Goal: Task Accomplishment & Management: Use online tool/utility

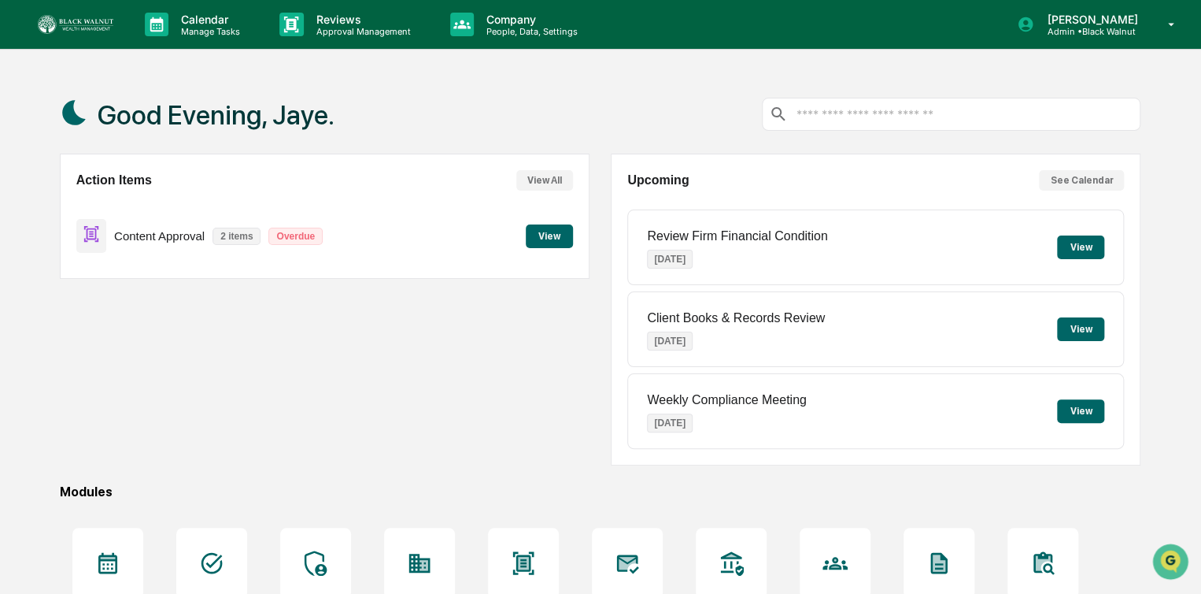
click at [550, 236] on button "View" at bounding box center [549, 236] width 47 height 24
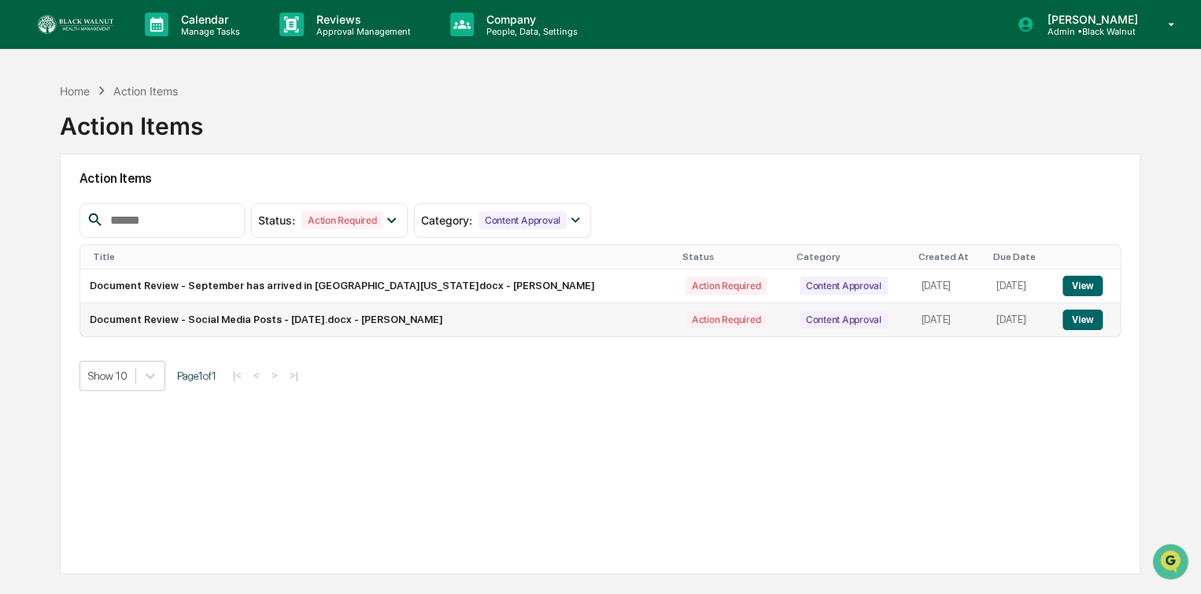
click at [1072, 315] on button "View" at bounding box center [1083, 319] width 40 height 20
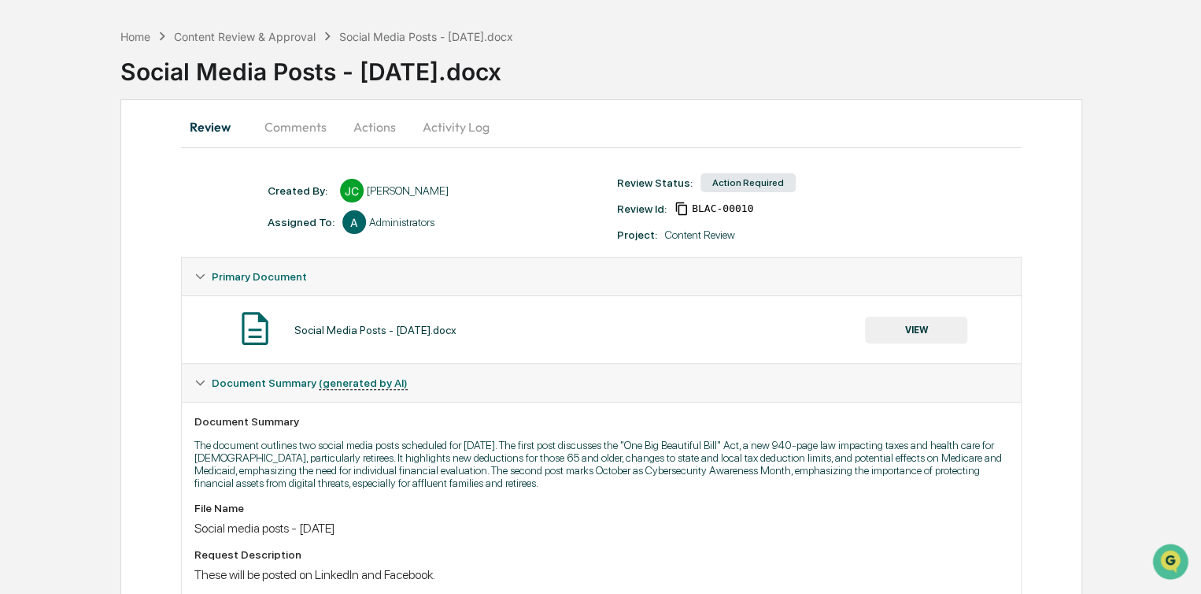
scroll to position [47, 0]
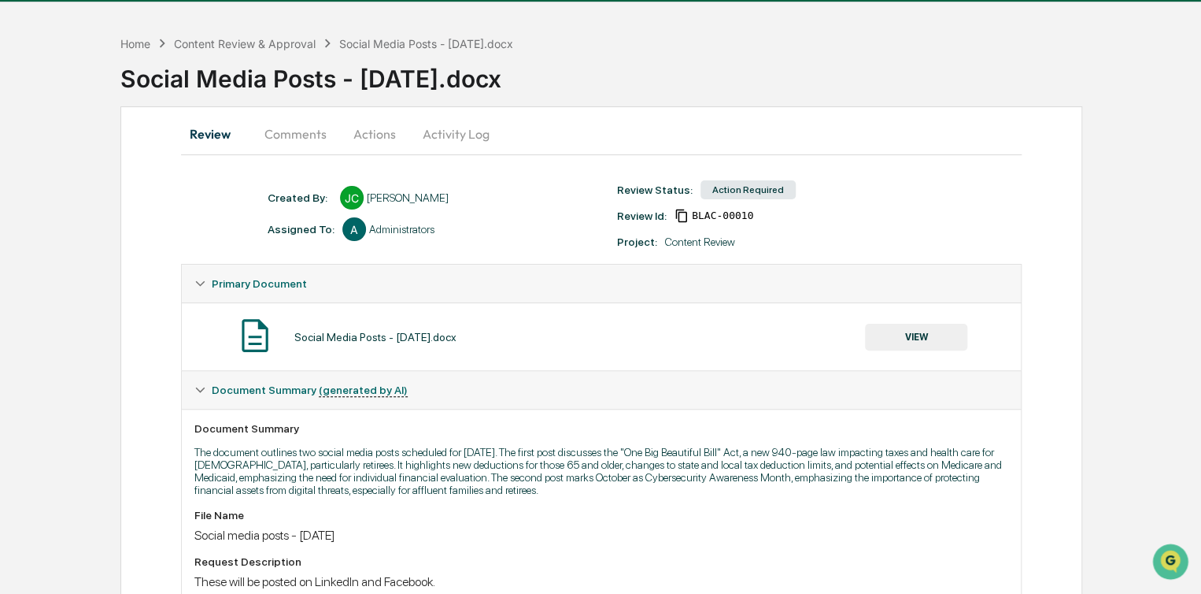
click at [928, 338] on button "VIEW" at bounding box center [916, 337] width 102 height 27
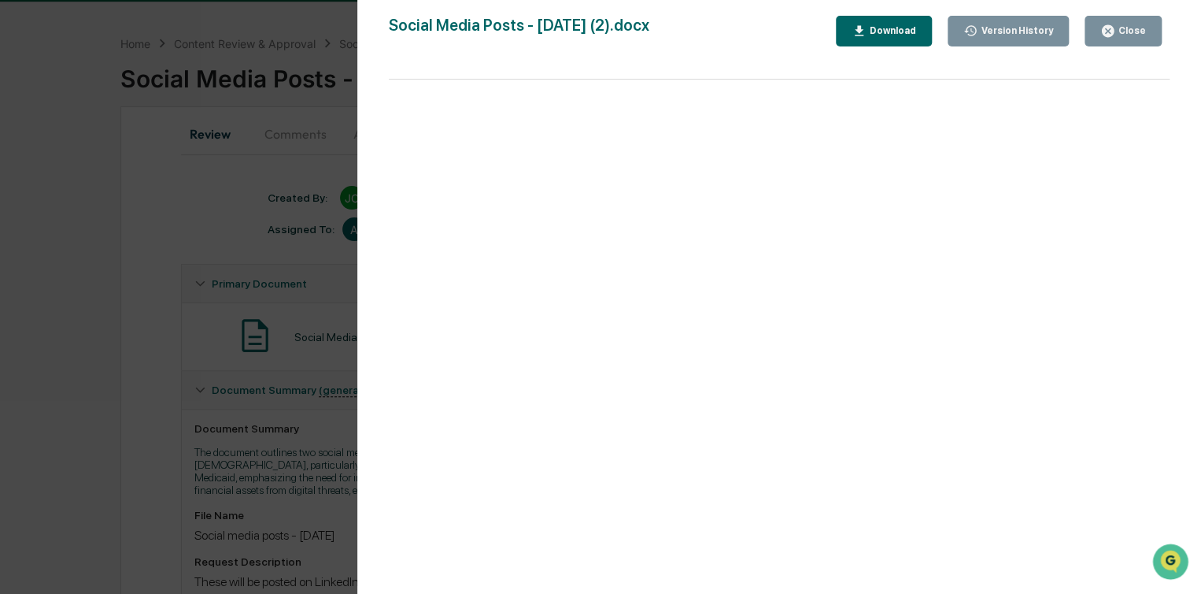
click at [1138, 33] on div "Close" at bounding box center [1131, 30] width 31 height 11
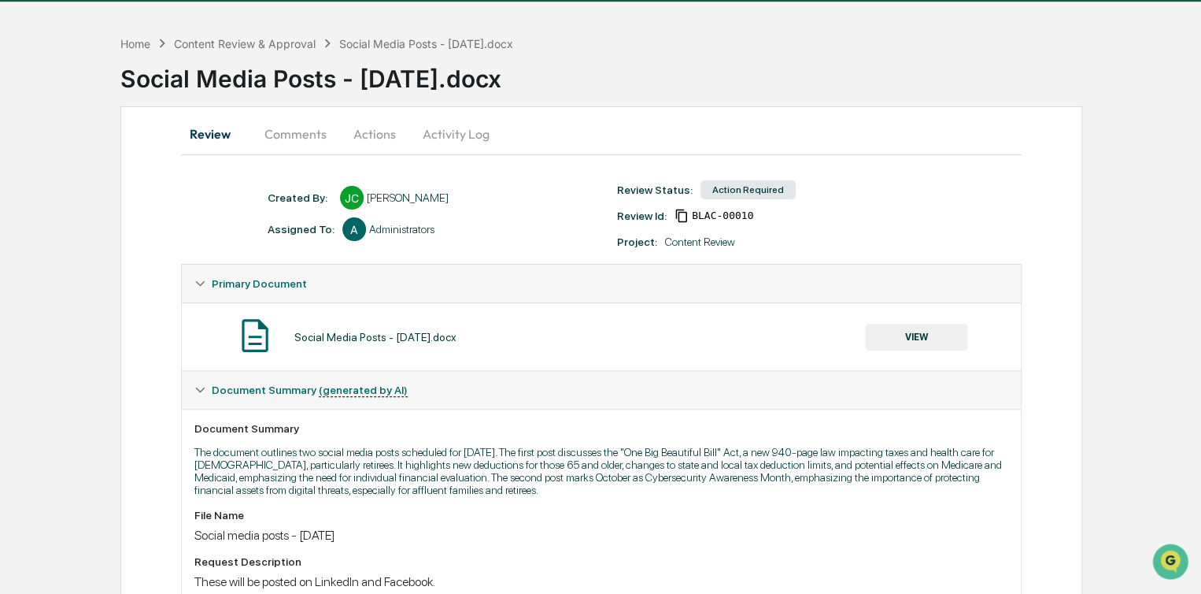
click at [365, 130] on button "Actions" at bounding box center [374, 134] width 71 height 38
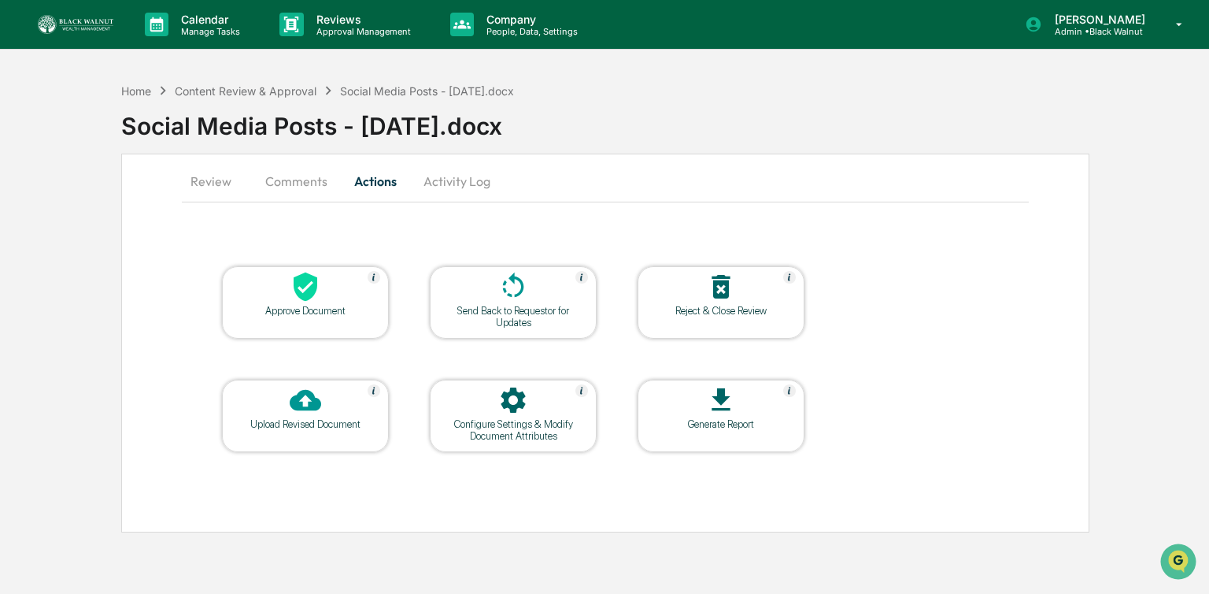
click at [294, 303] on div at bounding box center [305, 288] width 157 height 34
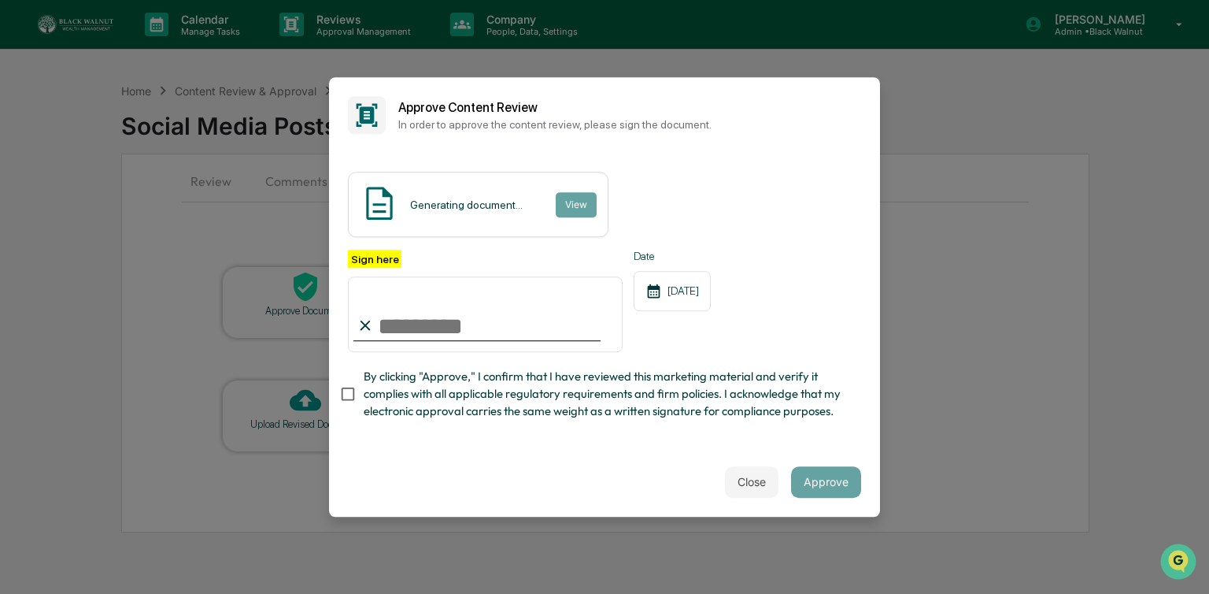
click at [403, 316] on input "Sign here" at bounding box center [485, 314] width 275 height 76
type input "**********"
click at [549, 392] on span "By clicking "Approve," I confirm that I have reviewed this marketing material a…" at bounding box center [606, 394] width 485 height 53
click at [815, 494] on button "Approve" at bounding box center [826, 481] width 70 height 31
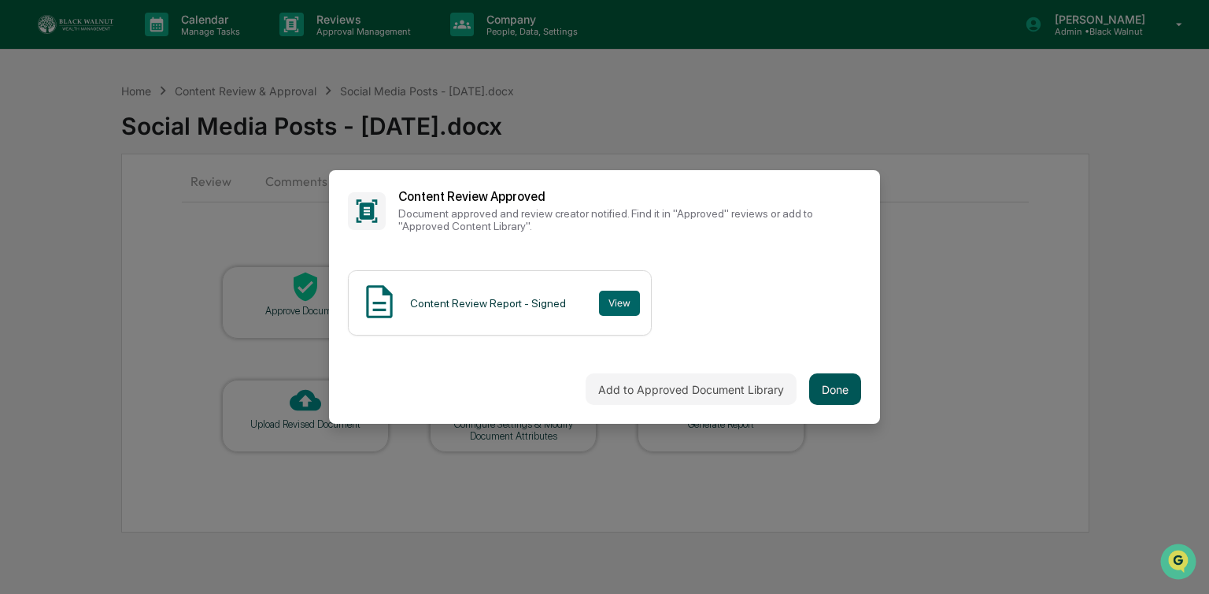
click at [822, 394] on button "Done" at bounding box center [835, 388] width 52 height 31
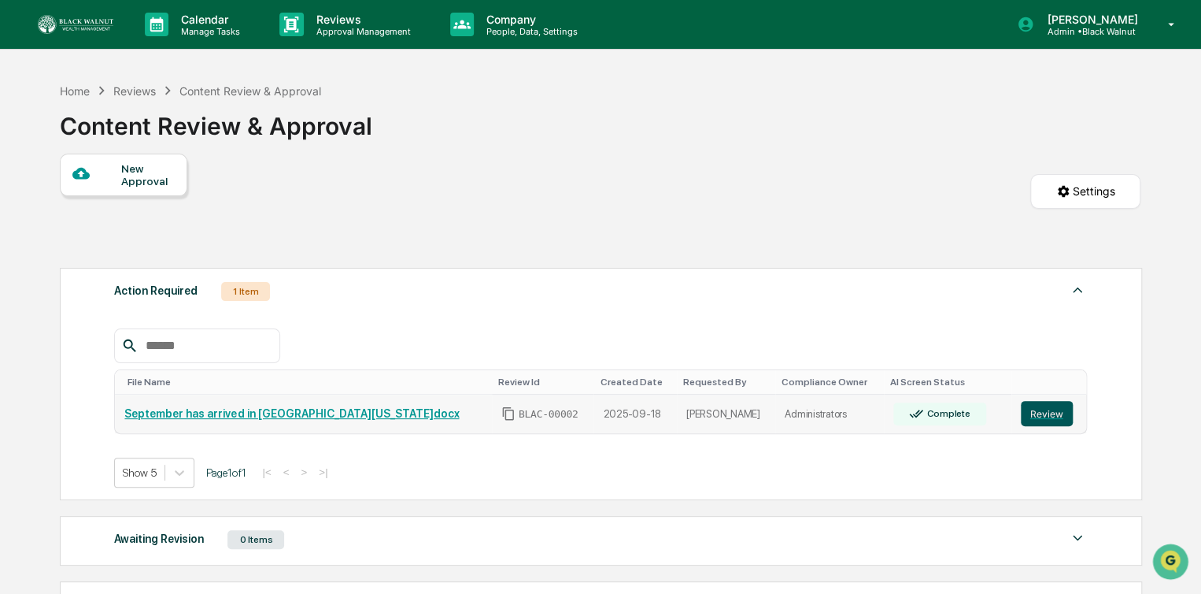
click at [1021, 409] on button "Review" at bounding box center [1047, 413] width 52 height 25
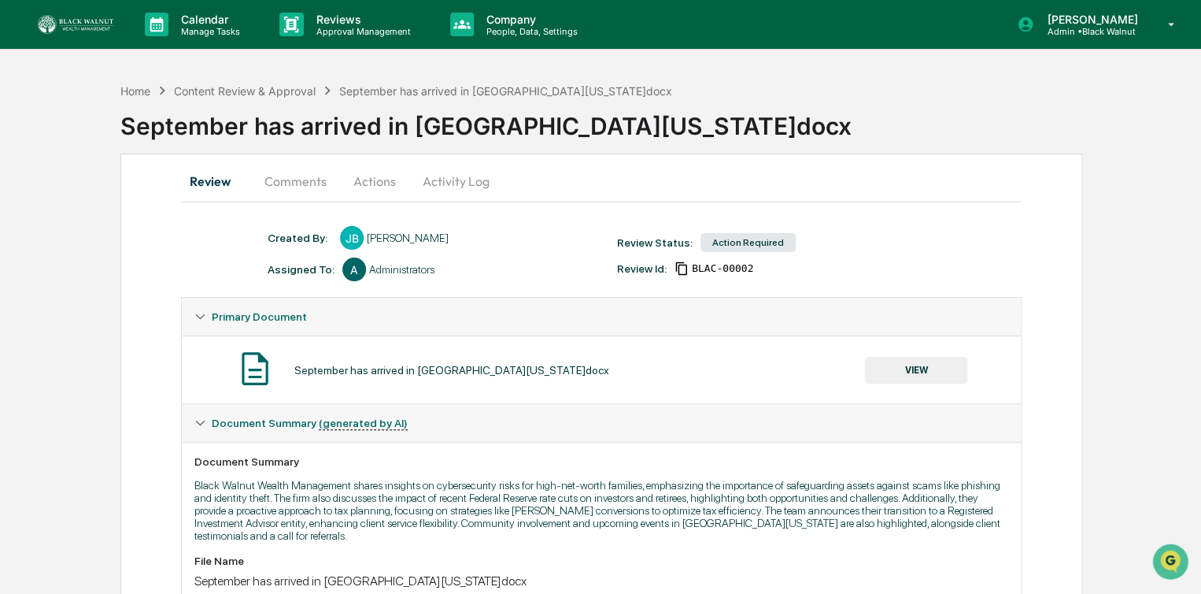
click at [360, 176] on button "Actions" at bounding box center [374, 181] width 71 height 38
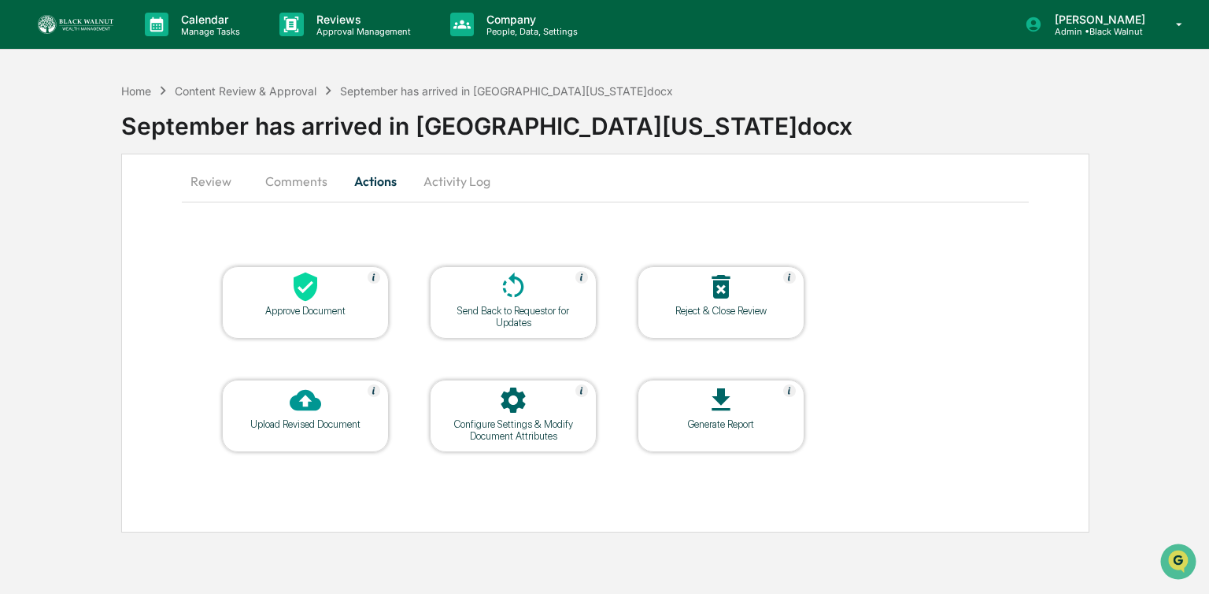
click at [280, 305] on div "Approve Document" at bounding box center [306, 311] width 142 height 12
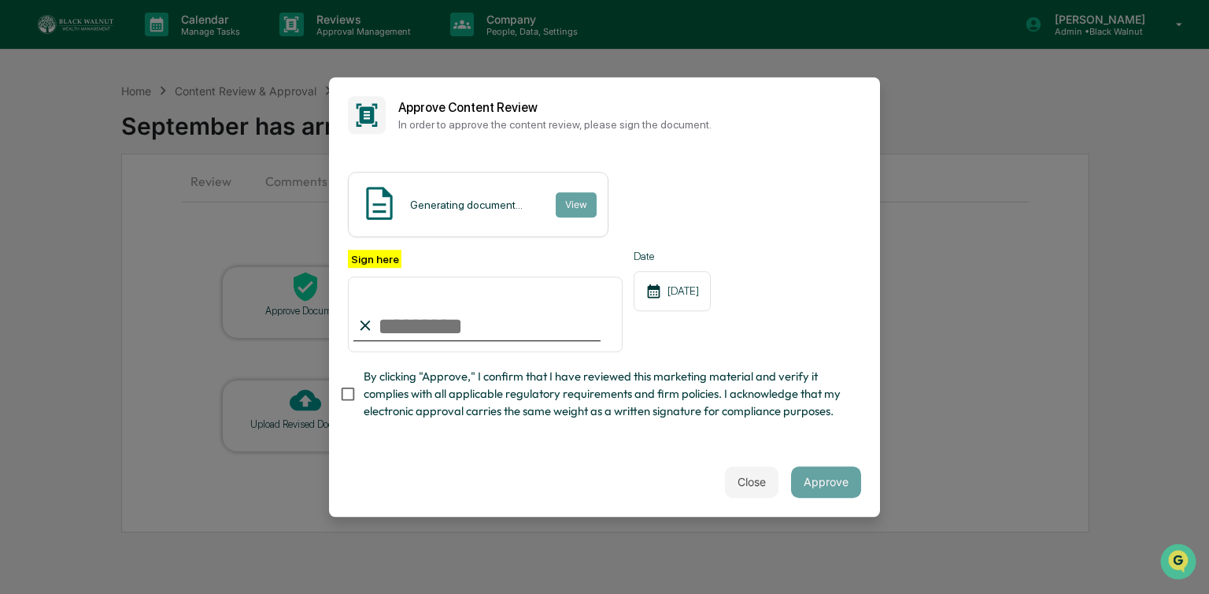
click at [419, 309] on input "Sign here" at bounding box center [485, 314] width 275 height 76
type input "**********"
click at [828, 487] on button "Approve" at bounding box center [826, 481] width 70 height 31
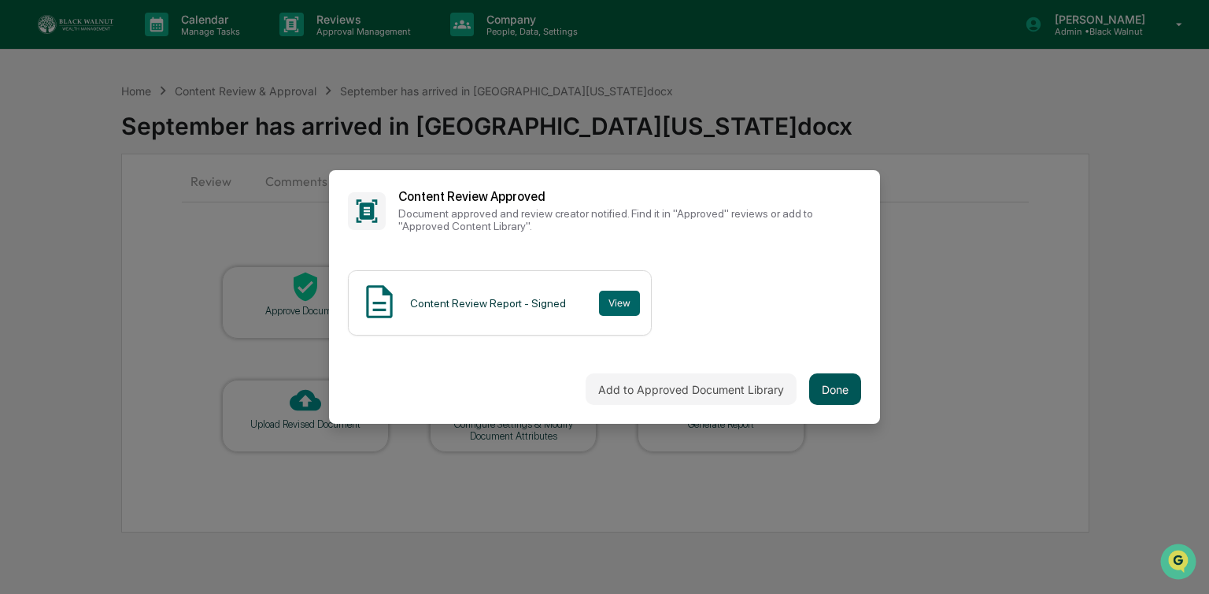
click at [831, 383] on button "Done" at bounding box center [835, 388] width 52 height 31
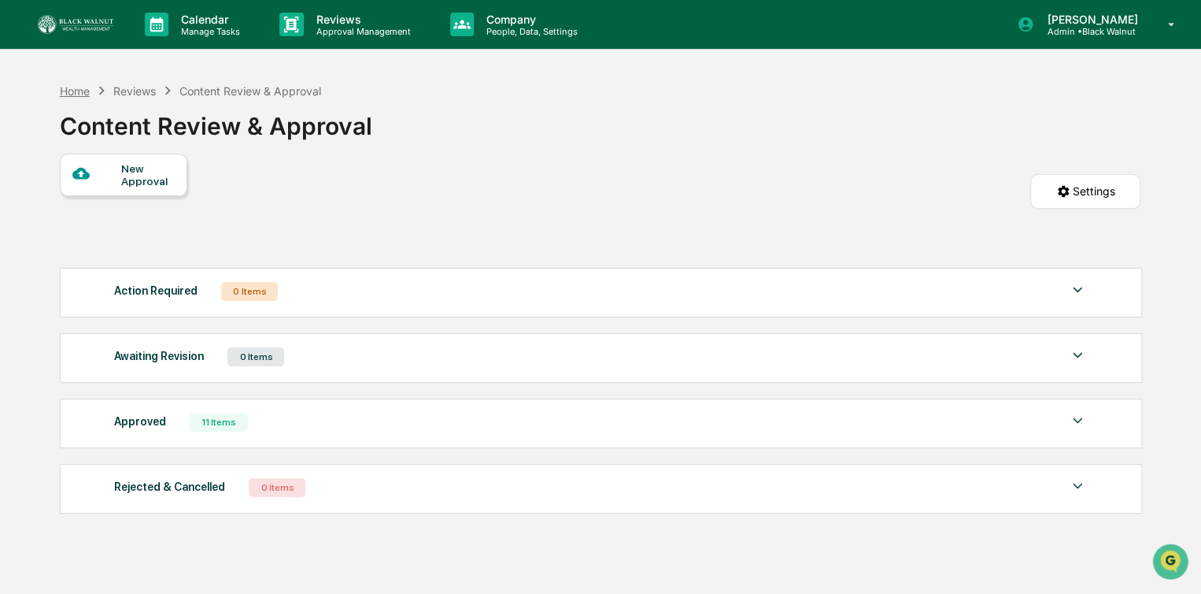
click at [72, 89] on div "Home" at bounding box center [75, 90] width 30 height 13
